Goal: Task Accomplishment & Management: Complete application form

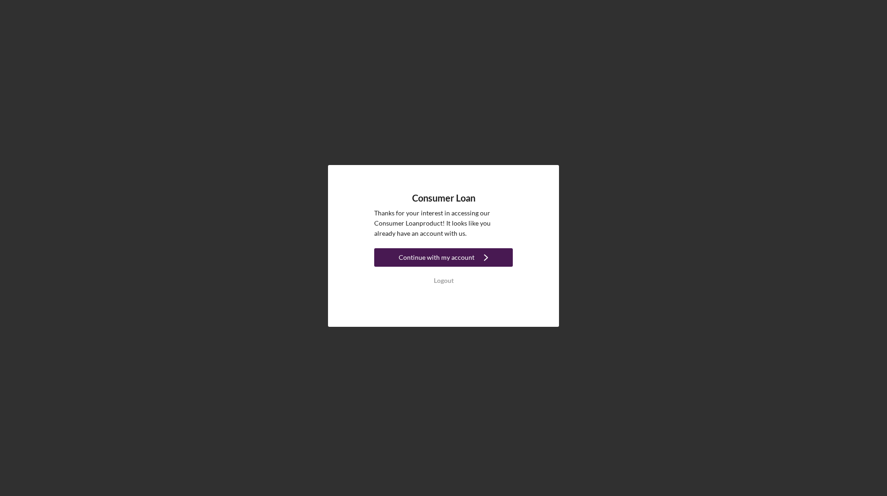
click at [464, 257] on div "Continue with my account" at bounding box center [437, 257] width 76 height 18
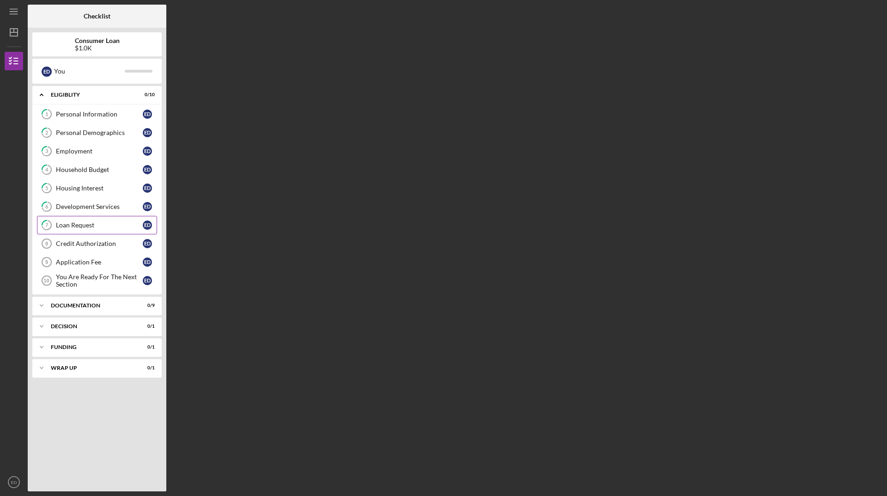
click at [82, 225] on div "Loan Request" at bounding box center [99, 224] width 87 height 7
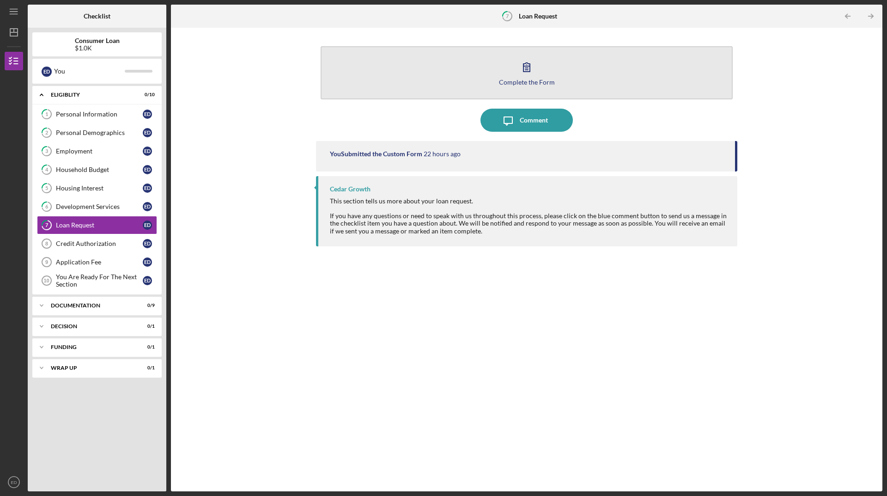
click at [520, 70] on icon "button" at bounding box center [526, 66] width 23 height 23
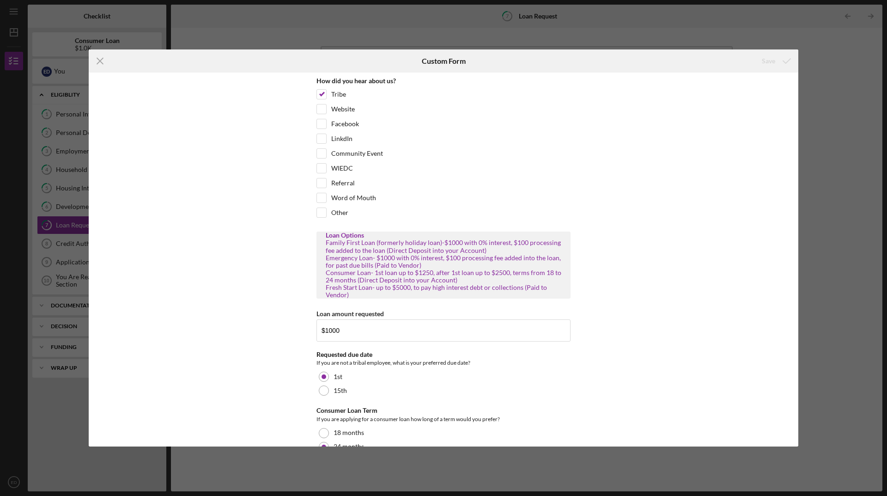
scroll to position [35, 0]
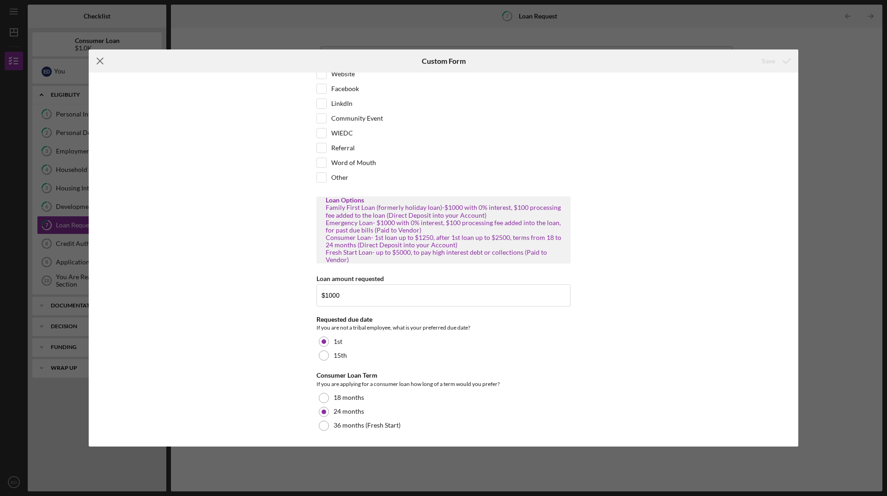
click at [98, 56] on icon "Icon/Menu Close" at bounding box center [100, 60] width 23 height 23
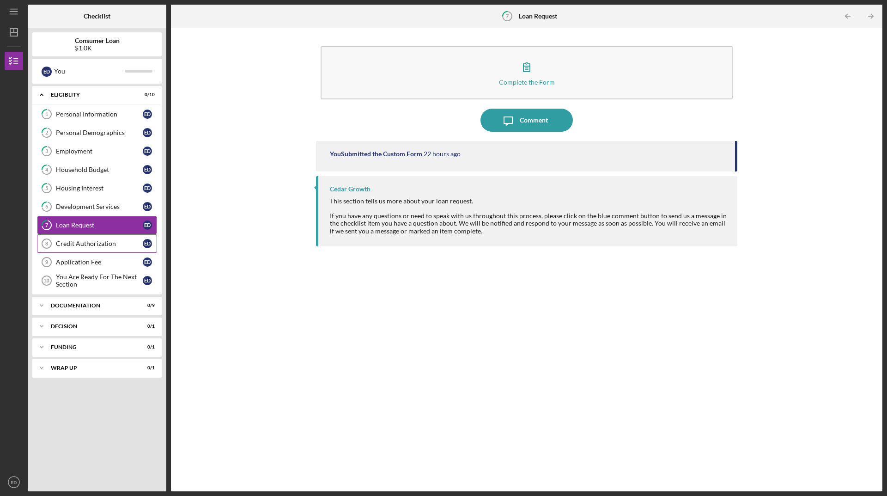
click at [75, 242] on div "Credit Authorization" at bounding box center [99, 243] width 87 height 7
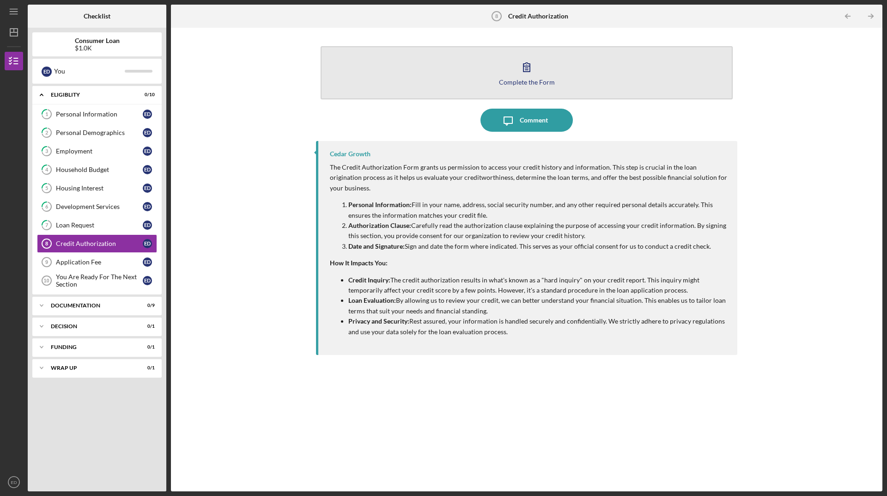
click at [526, 71] on icon "button" at bounding box center [526, 66] width 23 height 23
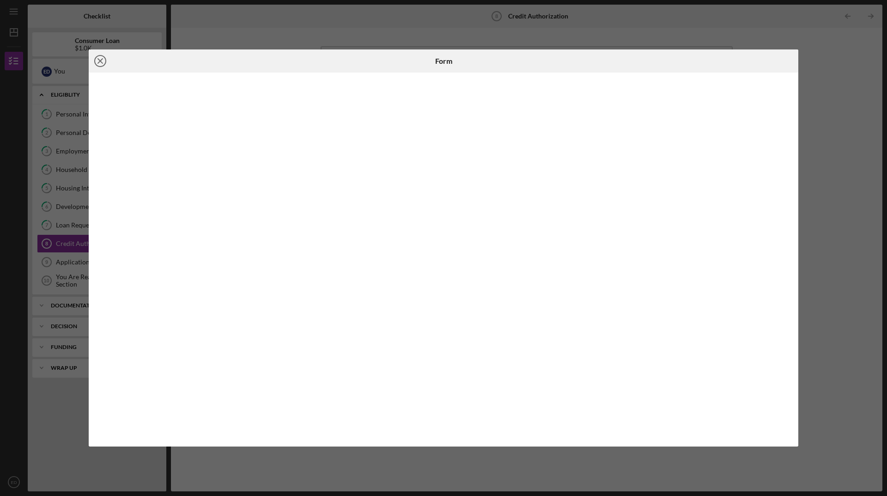
click at [98, 62] on icon "Icon/Close" at bounding box center [100, 60] width 23 height 23
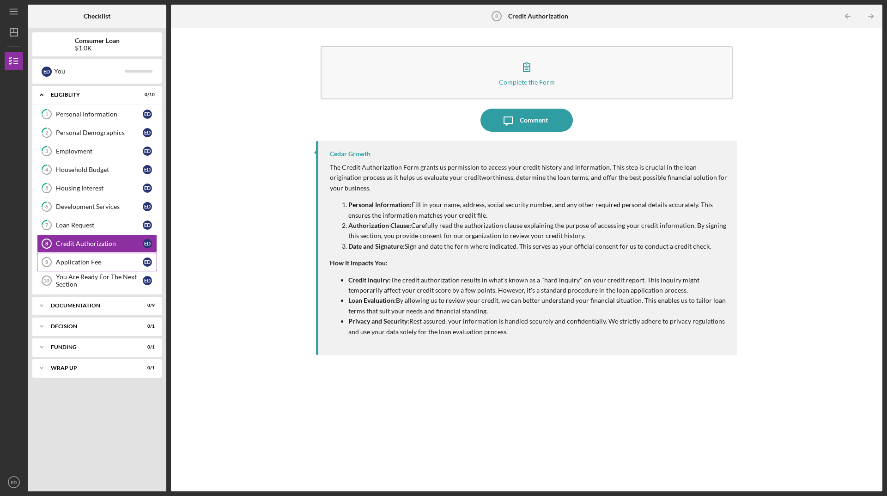
click at [83, 261] on div "Application Fee" at bounding box center [99, 261] width 87 height 7
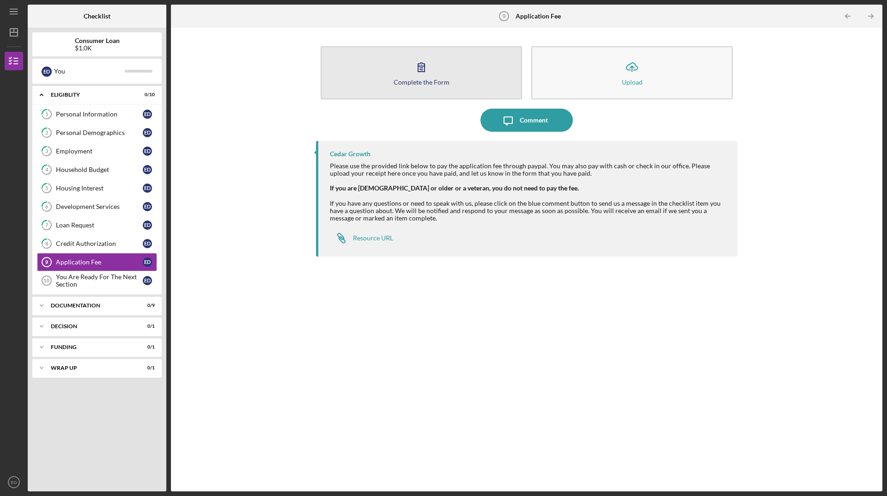
click at [422, 73] on icon "button" at bounding box center [421, 66] width 23 height 23
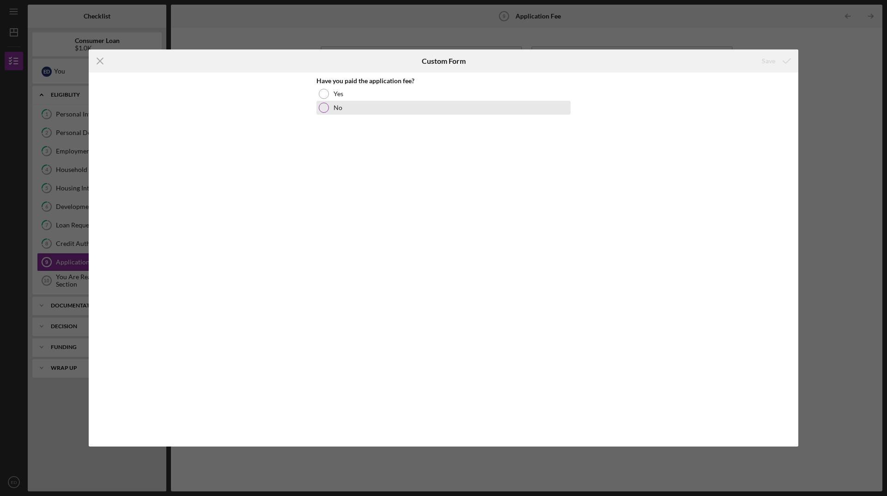
click at [326, 109] on div at bounding box center [324, 108] width 10 height 10
click at [767, 59] on div "Save" at bounding box center [768, 61] width 13 height 18
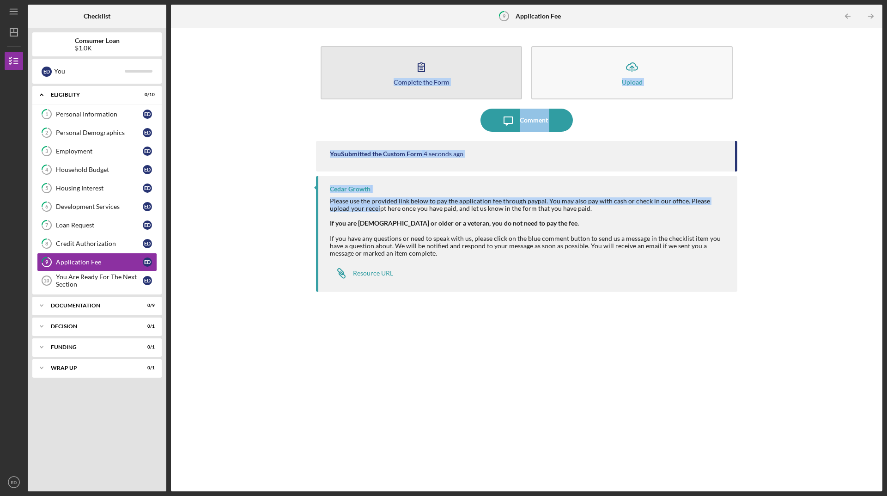
drag, startPoint x: 357, startPoint y: 172, endPoint x: 364, endPoint y: 76, distance: 96.3
click at [364, 76] on div "Complete the Form Form Icon/Upload Upload Icon/Message Comment You Submitted th…" at bounding box center [526, 259] width 421 height 454
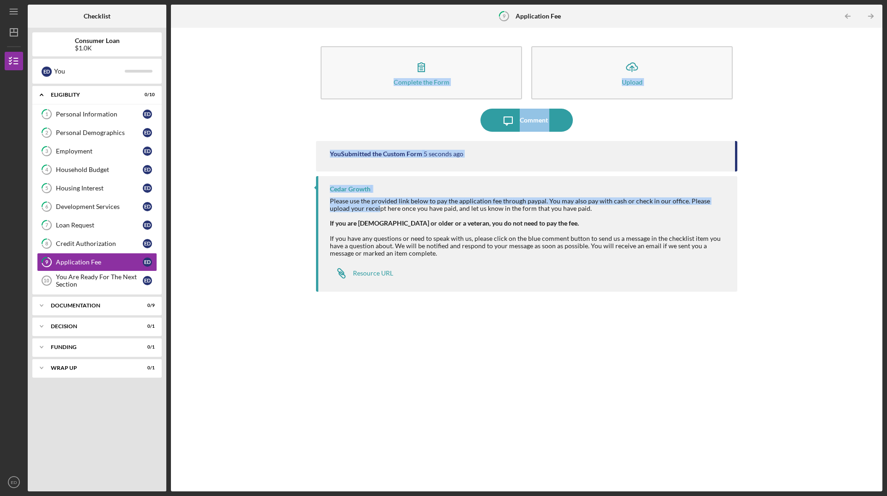
click at [325, 113] on div "Icon/Message Comment" at bounding box center [526, 120] width 421 height 23
click at [97, 275] on div "You Are Ready For The Next Section" at bounding box center [99, 280] width 87 height 15
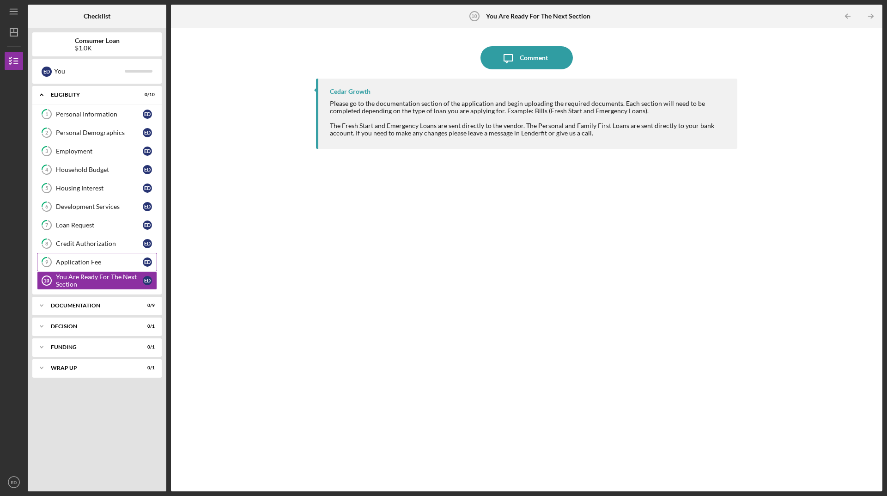
click at [97, 260] on div "Application Fee" at bounding box center [99, 261] width 87 height 7
